Goal: Check status: Check status

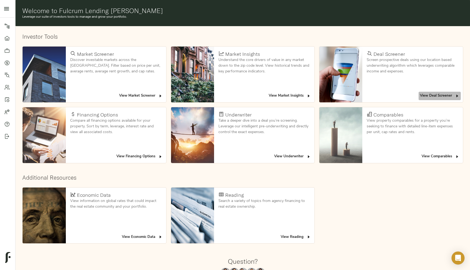
click at [434, 94] on span "View Deal Screener" at bounding box center [439, 96] width 39 height 6
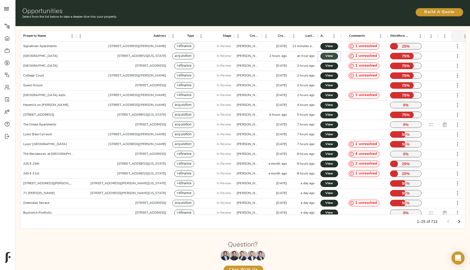
click at [327, 55] on span "View" at bounding box center [329, 56] width 7 height 6
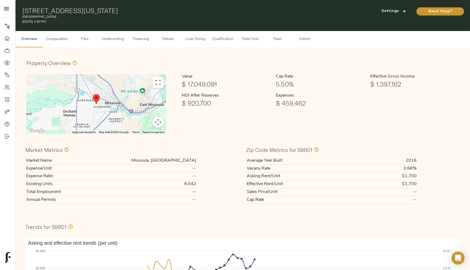
click at [139, 41] on span "Financing" at bounding box center [141, 39] width 21 height 7
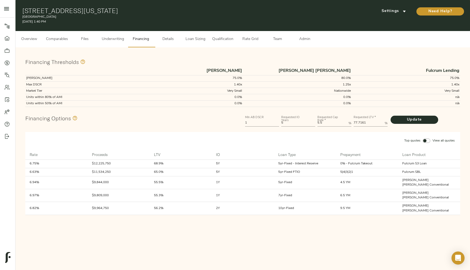
click at [125, 43] on button "Underwriting" at bounding box center [112, 39] width 29 height 16
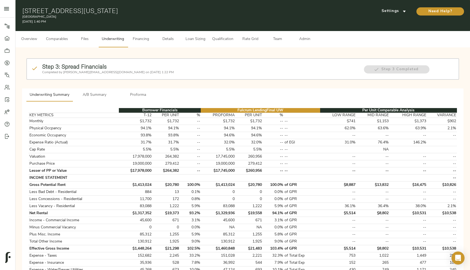
click at [224, 44] on button "Qualification" at bounding box center [223, 39] width 28 height 16
